Goal: Information Seeking & Learning: Learn about a topic

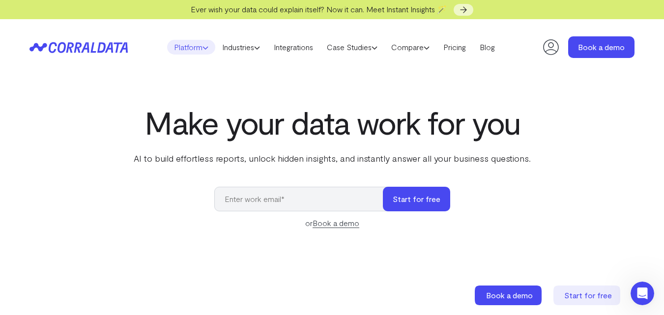
click at [194, 45] on link "Platform" at bounding box center [191, 47] width 48 height 15
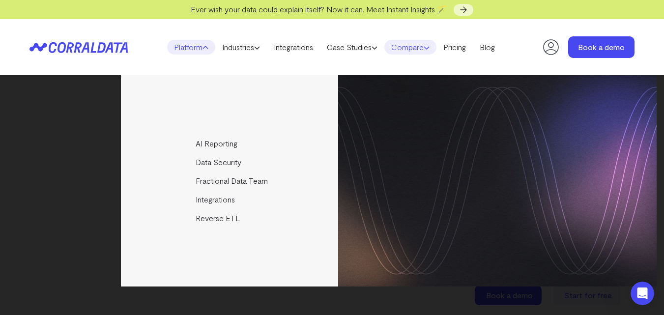
click at [419, 43] on link "Compare" at bounding box center [411, 47] width 52 height 15
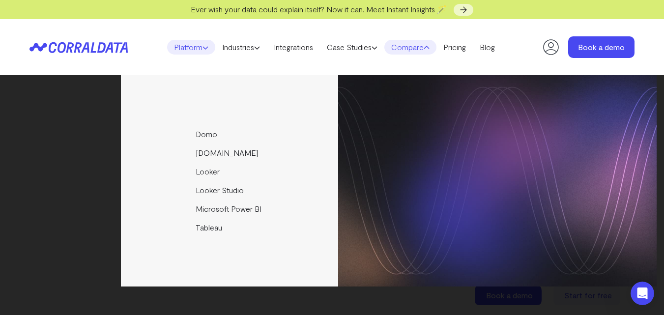
click at [203, 50] on icon at bounding box center [206, 48] width 6 height 6
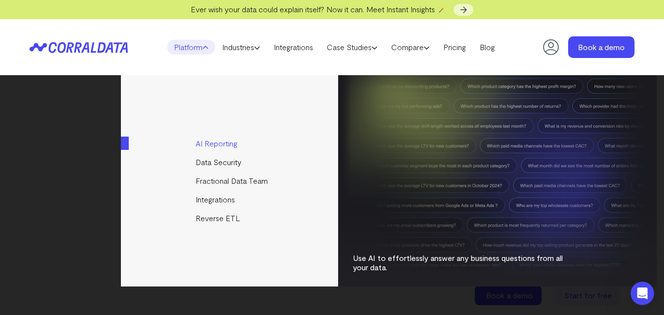
click at [211, 147] on link "AI Reporting" at bounding box center [230, 143] width 219 height 19
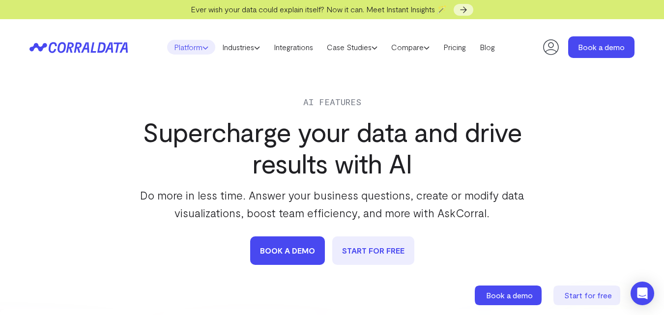
click at [200, 51] on link "Platform" at bounding box center [191, 47] width 48 height 15
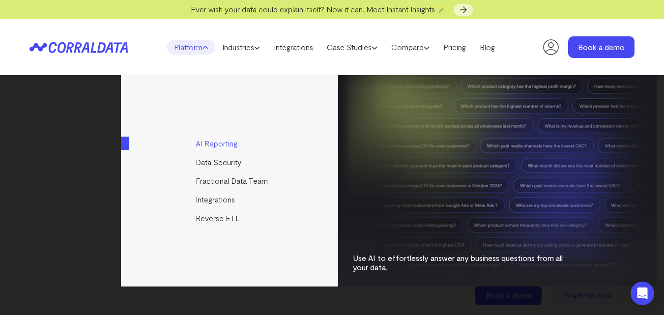
click at [215, 144] on link "AI Reporting" at bounding box center [230, 143] width 219 height 19
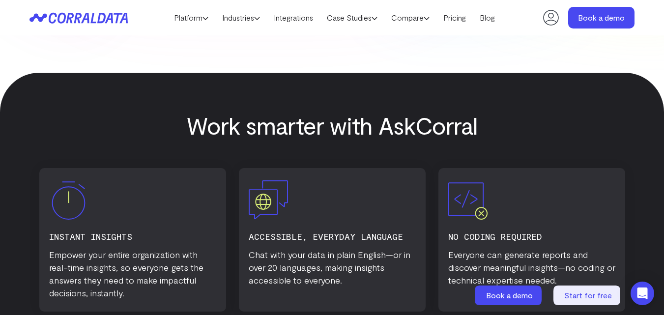
scroll to position [454, 0]
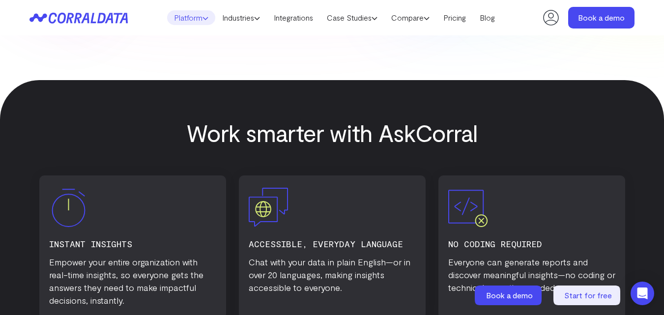
click at [203, 16] on icon at bounding box center [206, 18] width 6 height 6
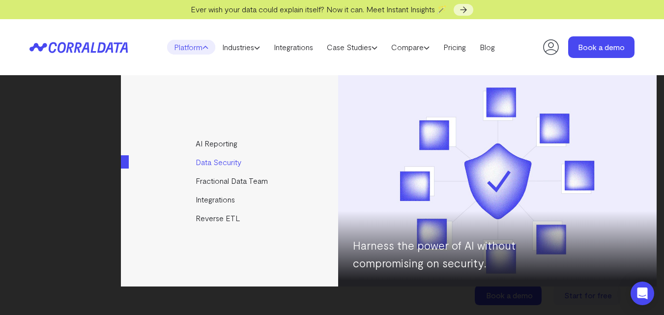
click at [227, 164] on link "Data Security" at bounding box center [230, 162] width 219 height 19
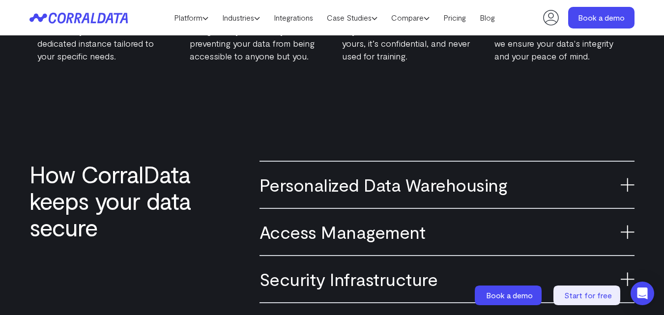
scroll to position [98, 0]
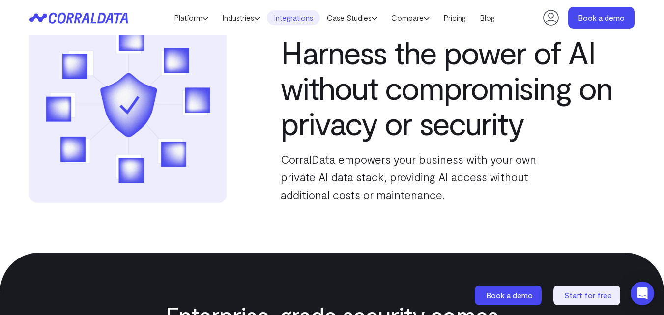
click at [300, 18] on link "Integrations" at bounding box center [293, 17] width 53 height 15
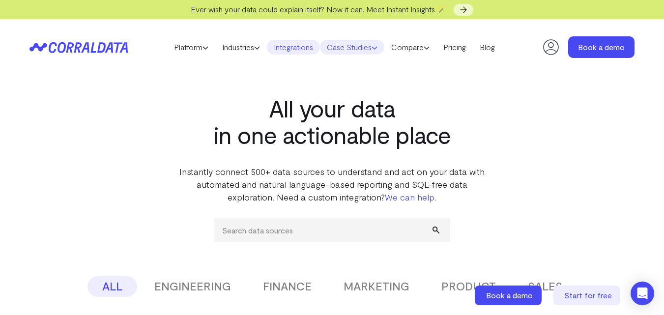
click at [358, 48] on link "Case Studies" at bounding box center [352, 47] width 64 height 15
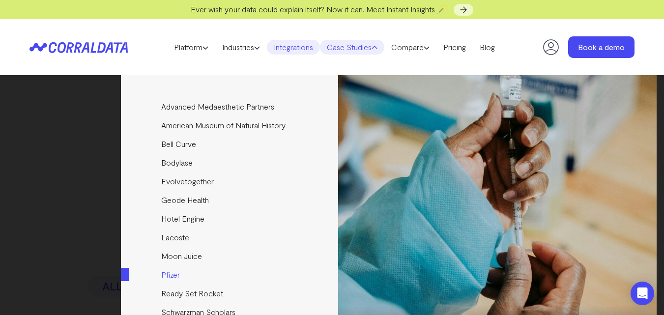
click at [178, 275] on link "Pfizer" at bounding box center [230, 275] width 219 height 19
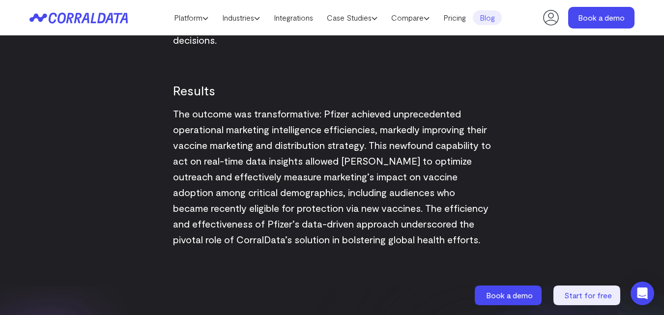
scroll to position [1314, 0]
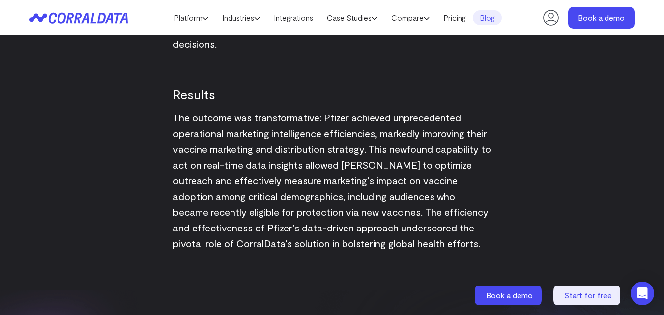
drag, startPoint x: 129, startPoint y: 17, endPoint x: 99, endPoint y: 20, distance: 30.1
click at [99, 21] on header "Platform AI Reporting Use AI to effortlessly answer any business questions from…" at bounding box center [332, 17] width 605 height 35
click at [408, 17] on link "Compare" at bounding box center [411, 17] width 52 height 15
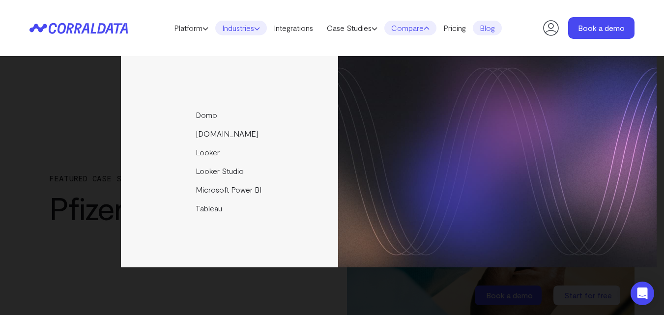
click at [248, 27] on link "Industries" at bounding box center [241, 28] width 52 height 15
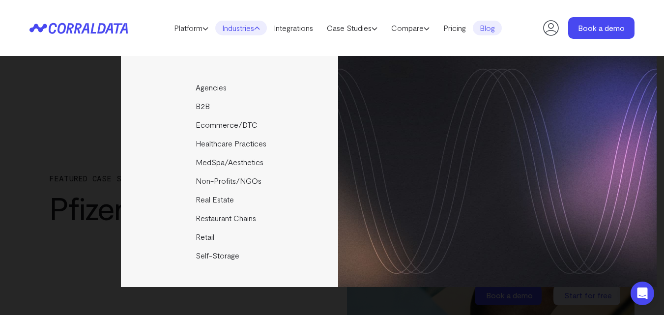
click at [444, 37] on header "Platform AI Reporting Use AI to effortlessly answer any business questions from…" at bounding box center [332, 28] width 605 height 56
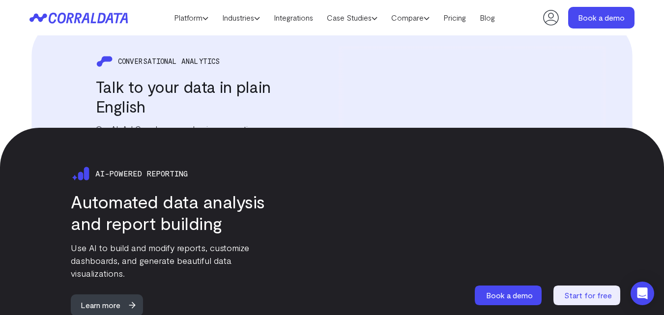
scroll to position [1319, 0]
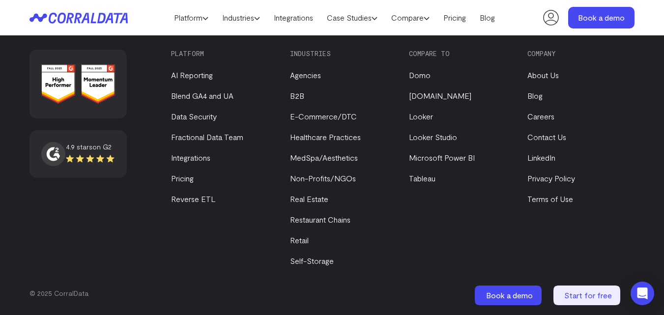
scroll to position [4166, 0]
click at [550, 80] on link "About Us" at bounding box center [543, 74] width 31 height 9
click at [553, 142] on link "Contact Us" at bounding box center [547, 136] width 39 height 9
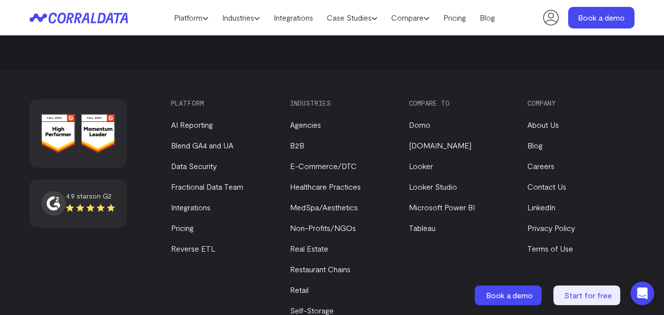
scroll to position [693, 0]
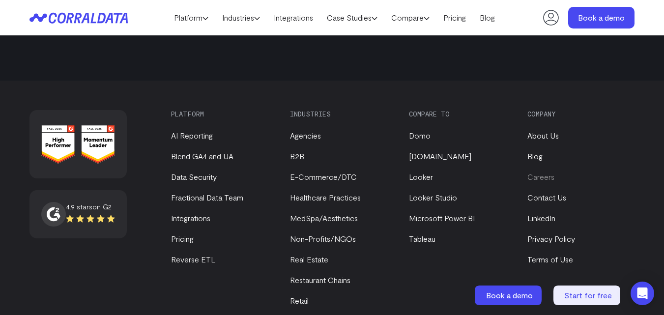
click at [550, 175] on link "Careers" at bounding box center [541, 176] width 27 height 9
click at [217, 197] on link "Fractional Data Team" at bounding box center [207, 197] width 72 height 9
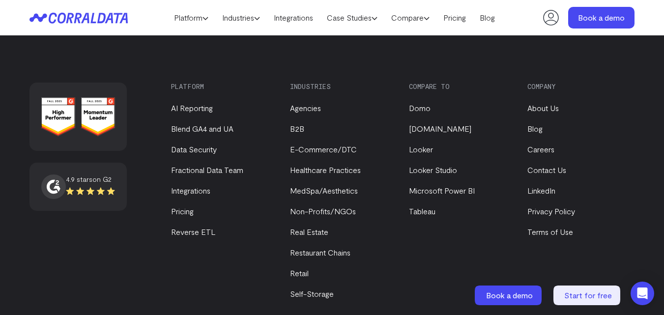
scroll to position [2111, 0]
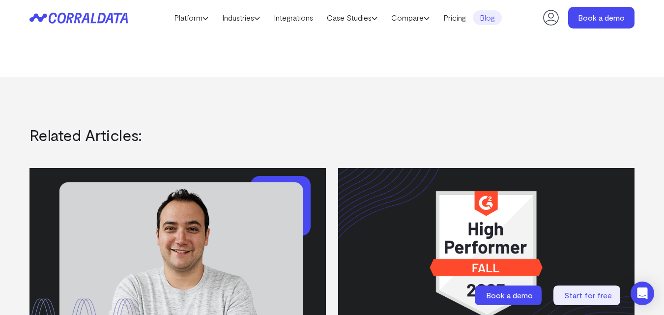
scroll to position [1317, 0]
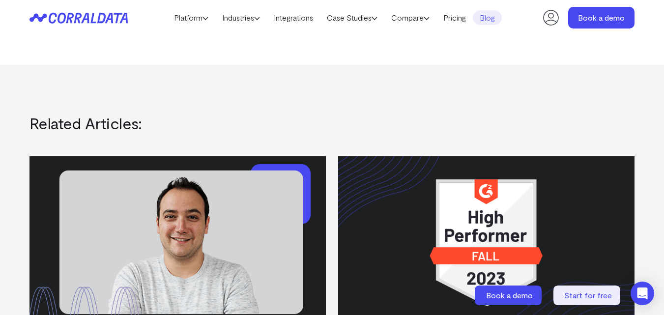
click at [167, 178] on img at bounding box center [178, 239] width 297 height 167
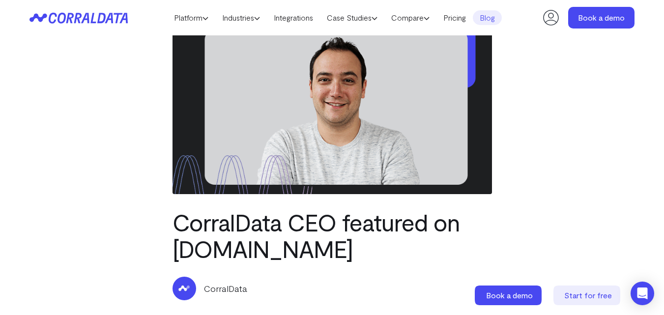
drag, startPoint x: 667, startPoint y: 54, endPoint x: 650, endPoint y: -11, distance: 67.3
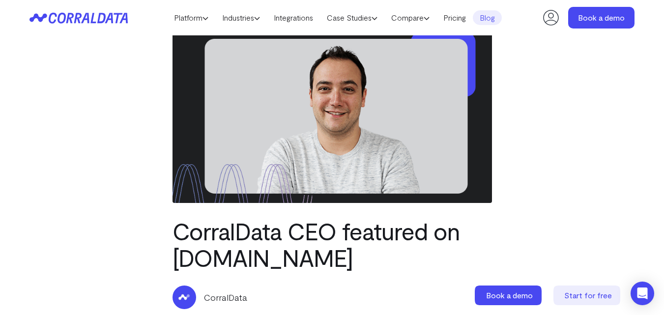
click at [339, 127] on img at bounding box center [333, 113] width 320 height 180
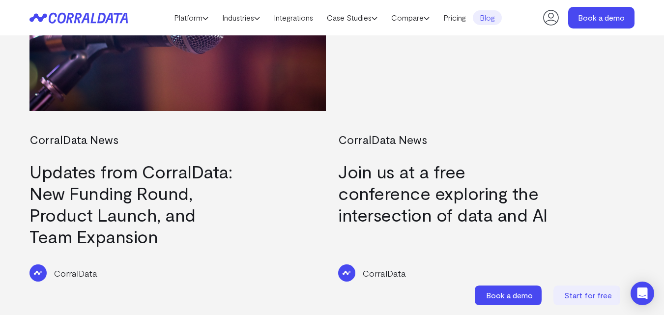
scroll to position [816, 0]
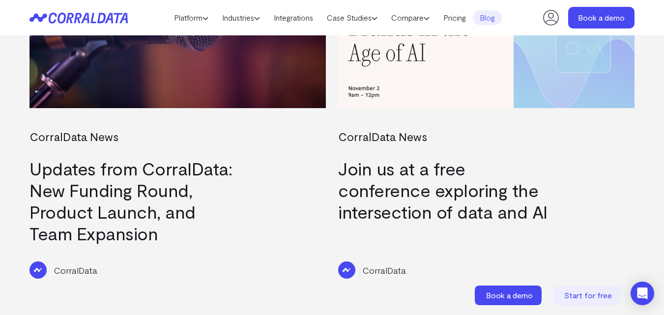
click at [72, 200] on link "Updates from CorralData: New Funding Round, Product Launch, and Team Expansion" at bounding box center [131, 201] width 203 height 86
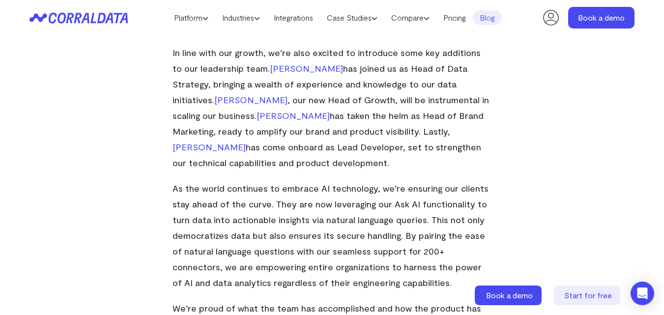
scroll to position [499, 0]
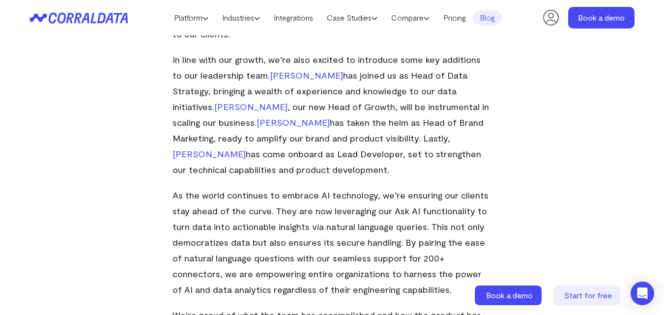
click at [288, 101] on span "Averi Haugesag" at bounding box center [250, 106] width 73 height 11
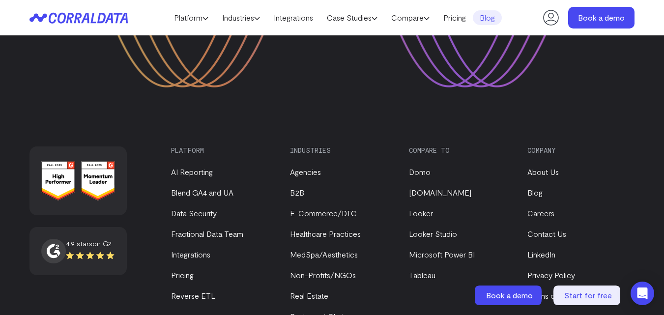
scroll to position [1687, 0]
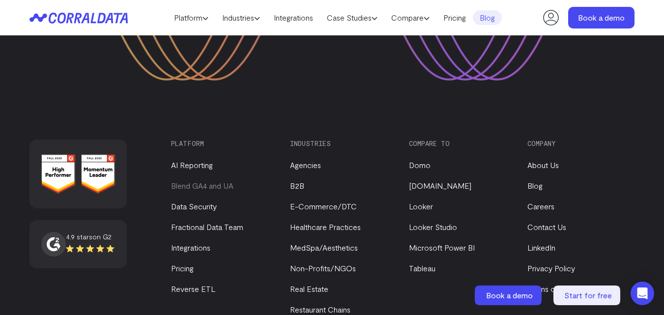
click at [218, 181] on link "Blend GA4 and UA" at bounding box center [202, 185] width 62 height 9
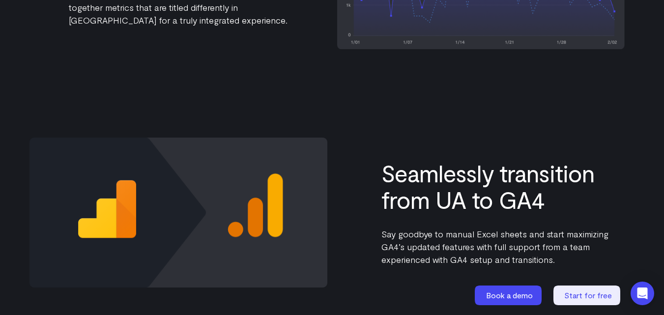
scroll to position [900, 0]
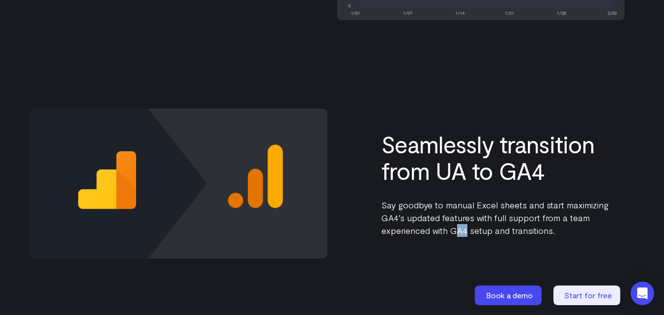
drag, startPoint x: 468, startPoint y: 233, endPoint x: 454, endPoint y: 234, distance: 13.3
click at [454, 234] on p "Say goodbye to manual Excel sheets and start maximizing GA4’s updated features …" at bounding box center [505, 218] width 246 height 38
copy p "A4"
